Goal: Navigation & Orientation: Find specific page/section

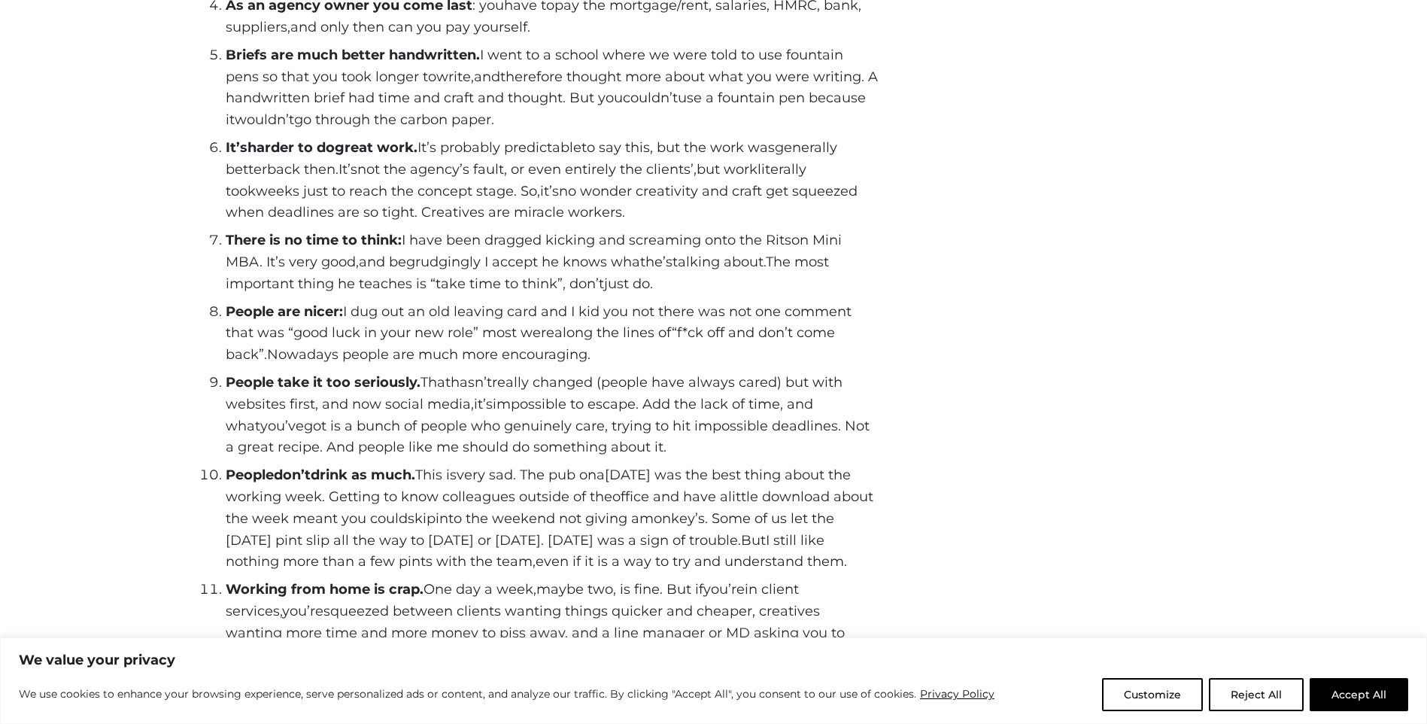
scroll to position [1128, 0]
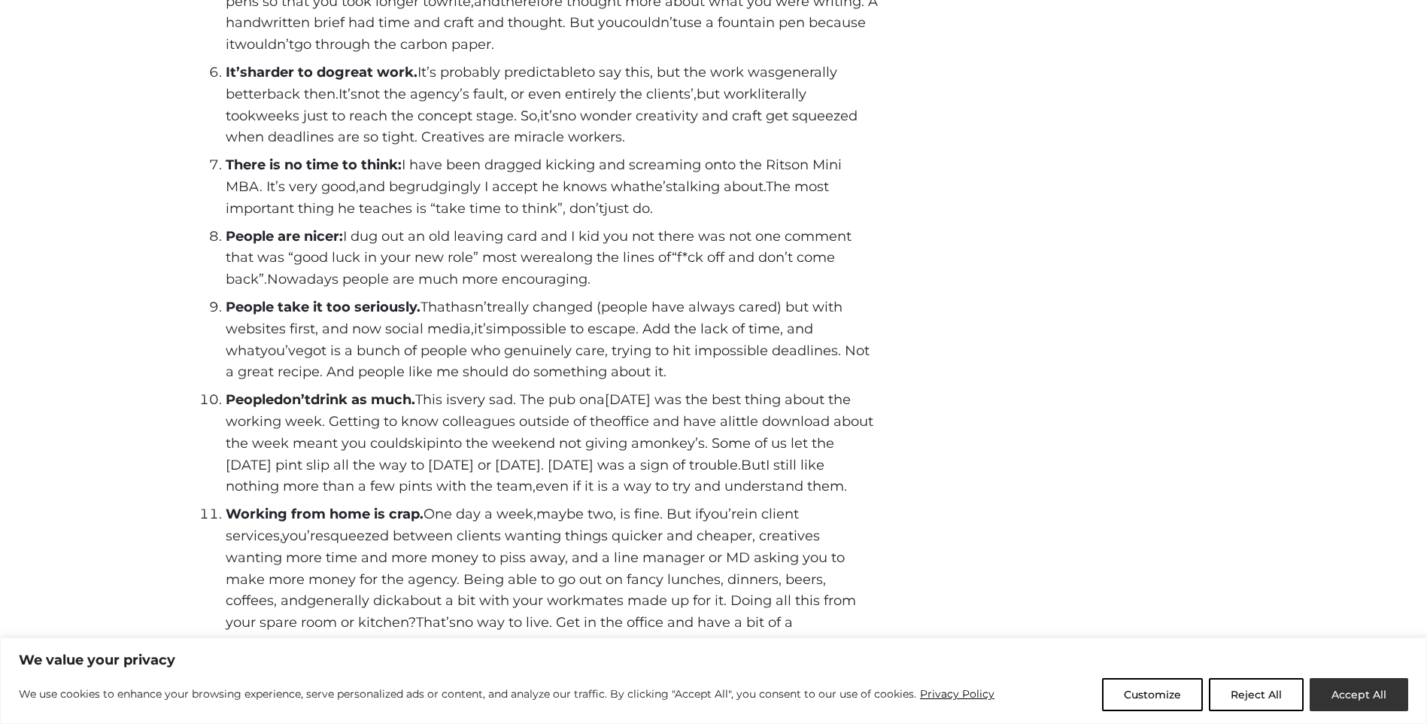
click at [1334, 690] on button "Accept All" at bounding box center [1359, 694] width 99 height 33
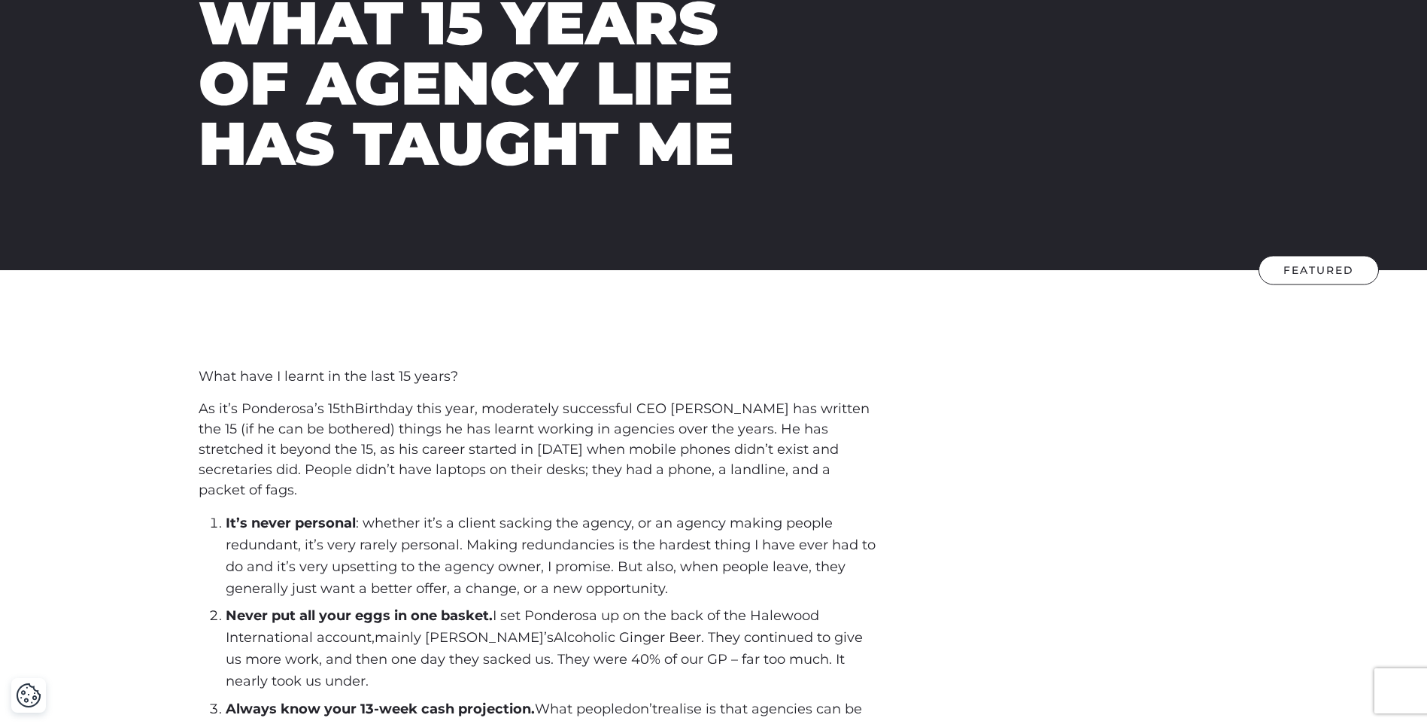
scroll to position [0, 0]
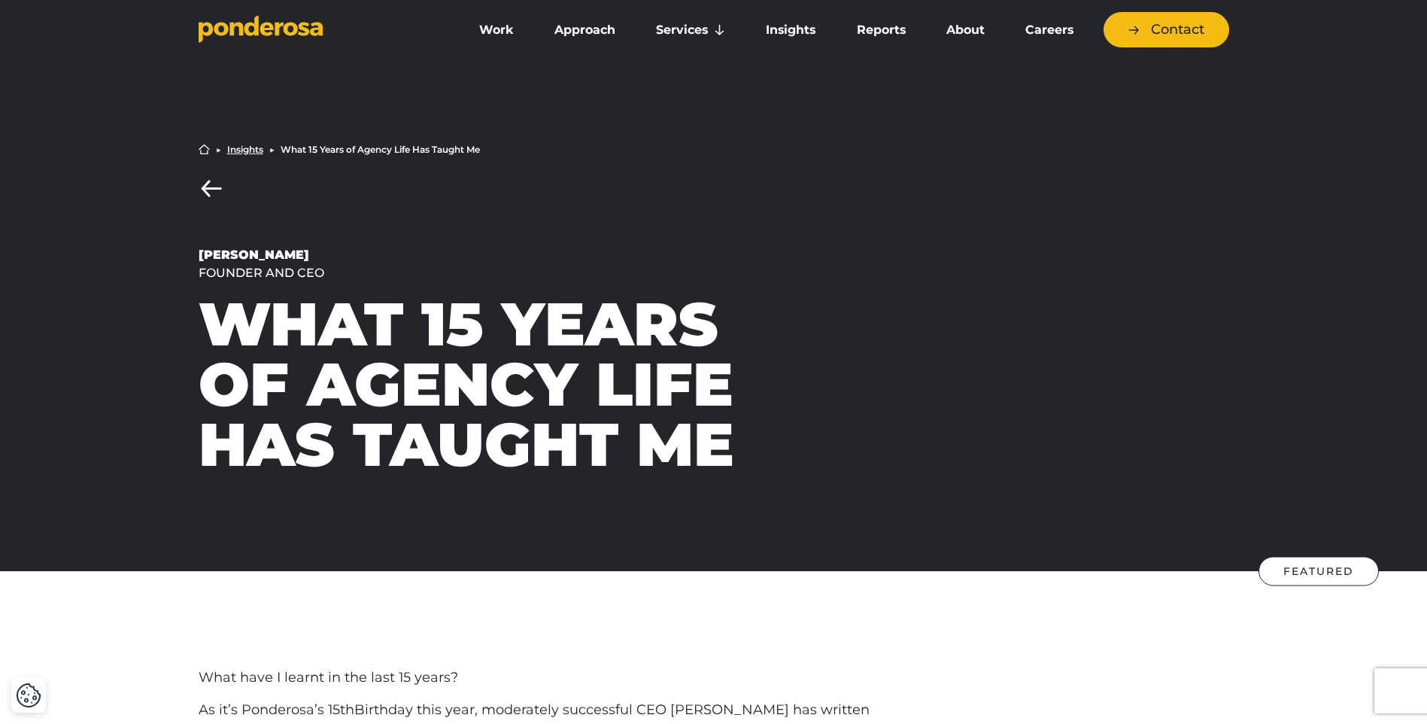
click at [210, 187] on link "Back to Insights" at bounding box center [212, 188] width 26 height 19
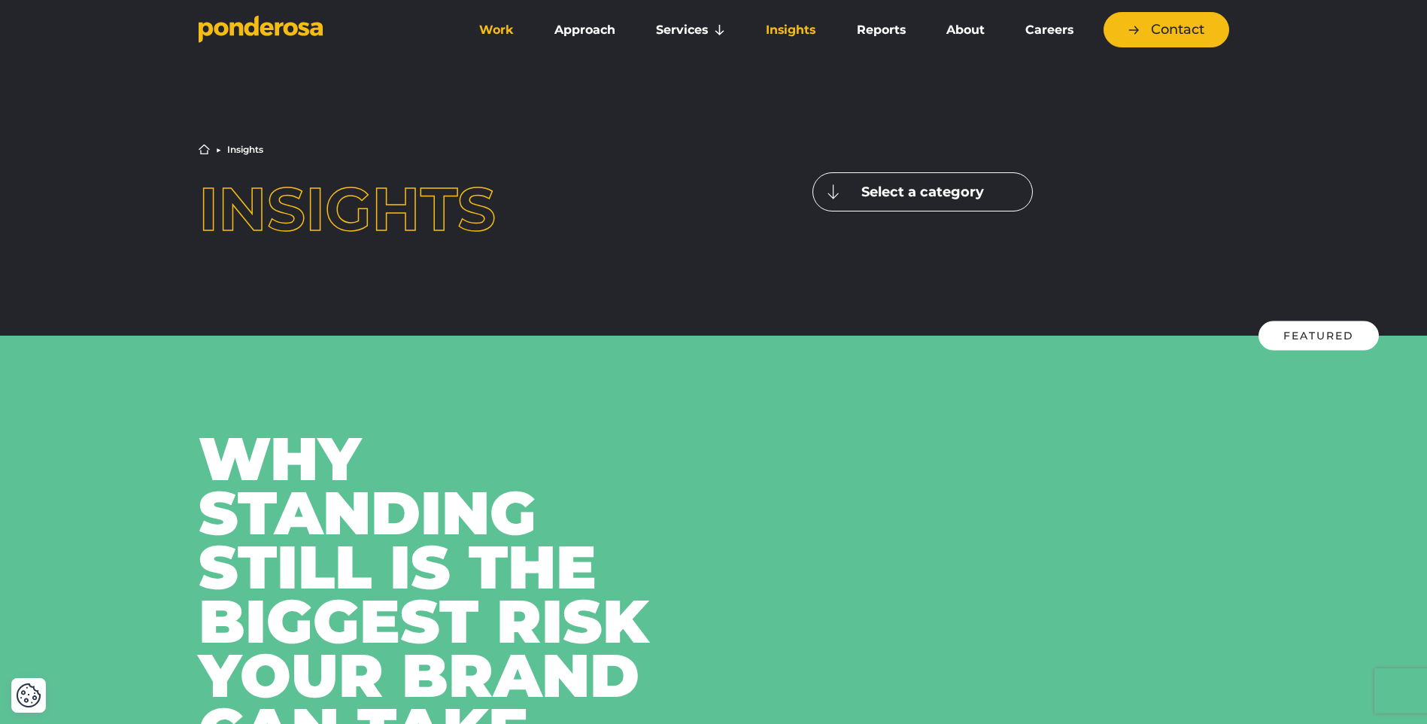
click at [481, 32] on link "Work" at bounding box center [496, 30] width 69 height 32
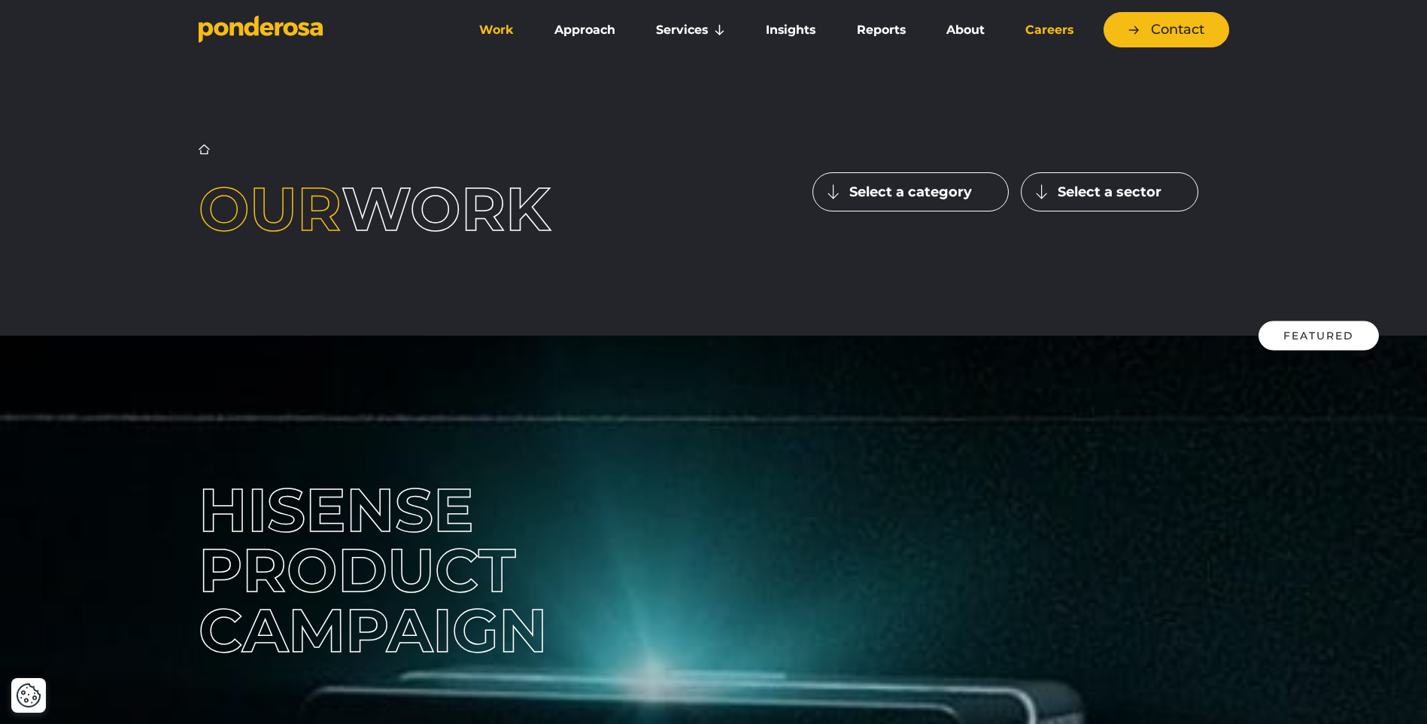
click at [1048, 33] on link "Careers" at bounding box center [1049, 30] width 83 height 32
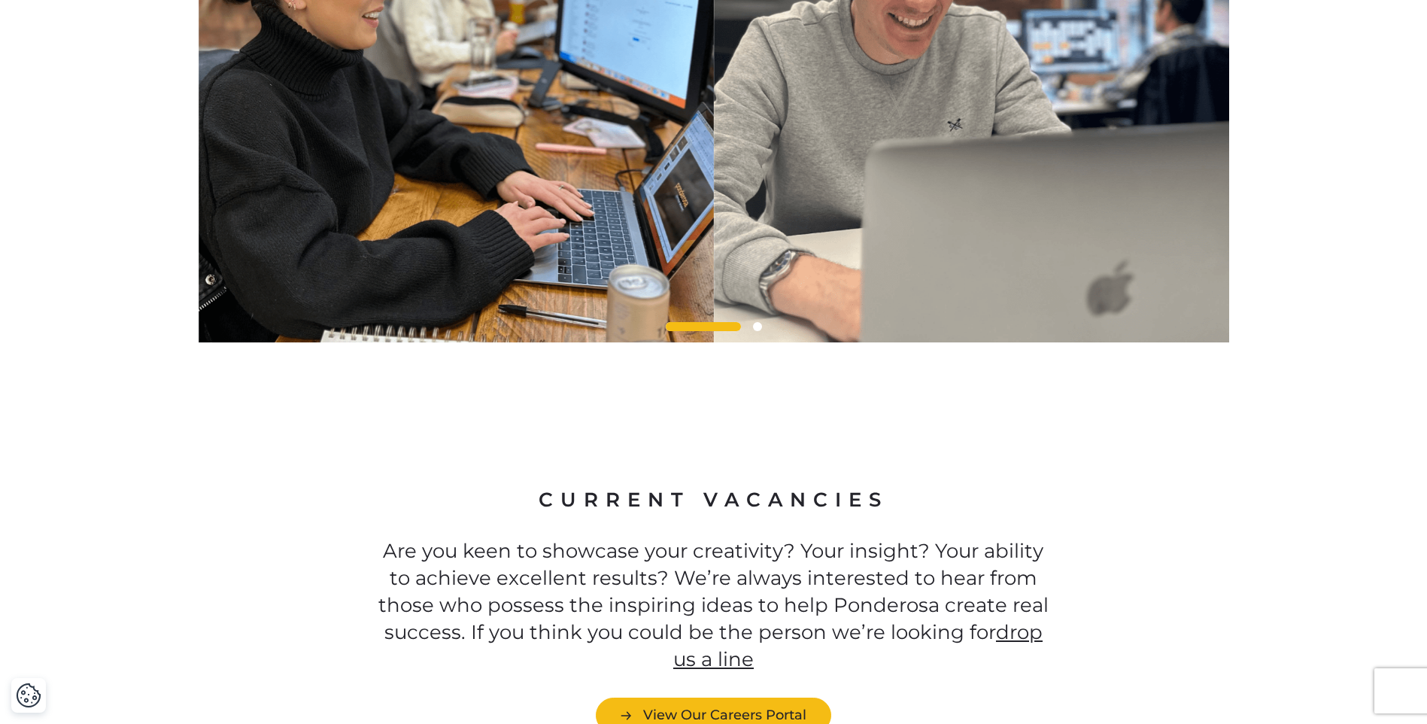
scroll to position [3836, 0]
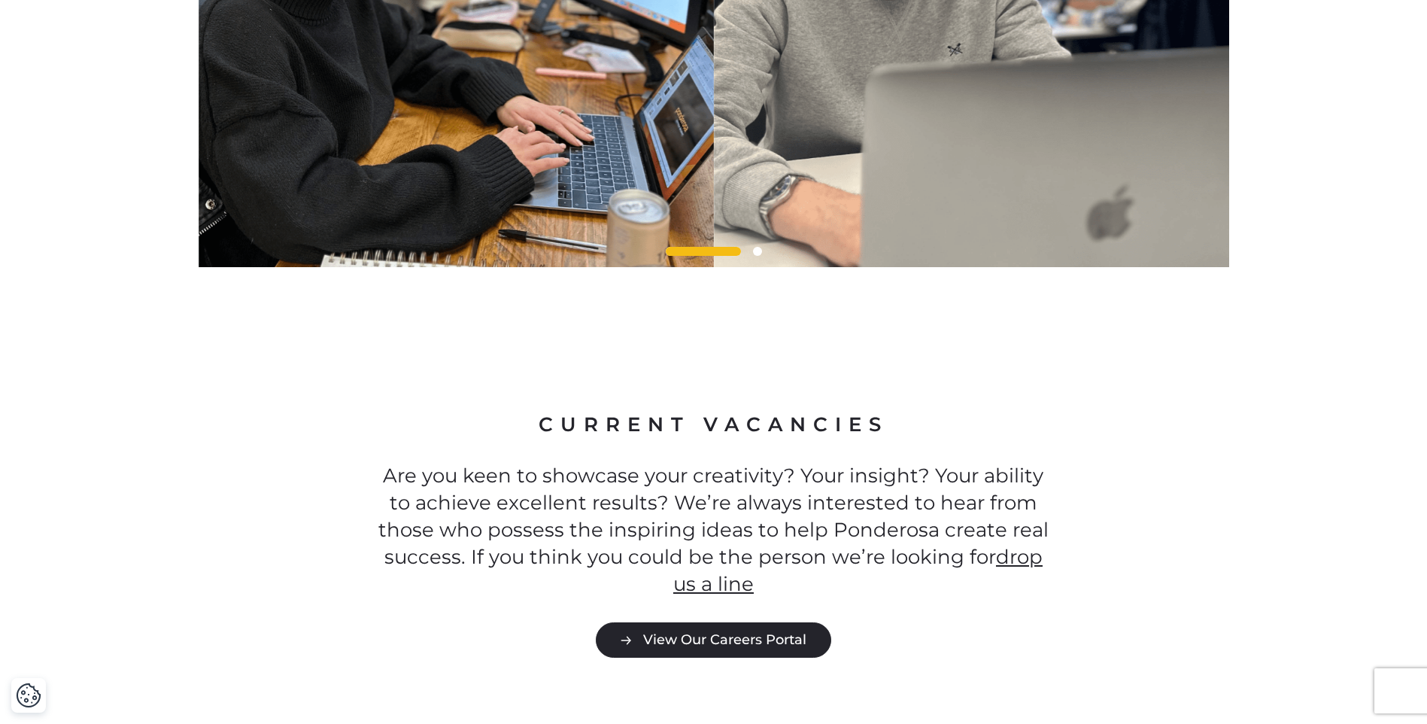
click at [770, 622] on link "View Our Careers Portal" at bounding box center [713, 639] width 235 height 35
